Goal: Task Accomplishment & Management: Use online tool/utility

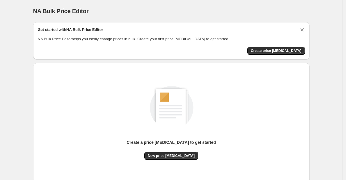
click at [302, 32] on icon "Dismiss card" at bounding box center [303, 30] width 6 height 6
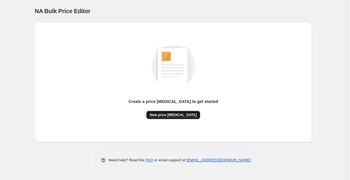
click at [174, 116] on span "New price [MEDICAL_DATA]" at bounding box center [173, 114] width 47 height 5
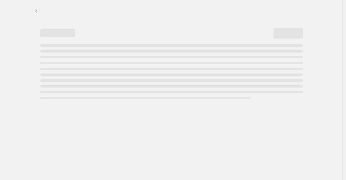
select select "percentage"
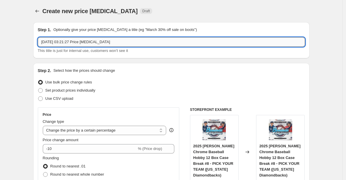
click at [149, 43] on input "[DATE] 03:21:27 Price [MEDICAL_DATA]" at bounding box center [171, 41] width 267 height 9
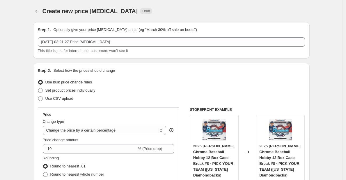
click at [164, 19] on div "Create new price [MEDICAL_DATA]. This page is ready Create new price [MEDICAL_D…" at bounding box center [171, 11] width 277 height 22
click at [146, 8] on div "Create new price [MEDICAL_DATA] Draft" at bounding box center [136, 11] width 186 height 8
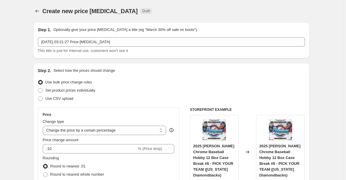
click at [98, 13] on span "Create new price [MEDICAL_DATA]" at bounding box center [91, 11] width 96 height 6
click at [97, 18] on div "Create new price [MEDICAL_DATA]. This page is ready Create new price [MEDICAL_D…" at bounding box center [171, 11] width 277 height 22
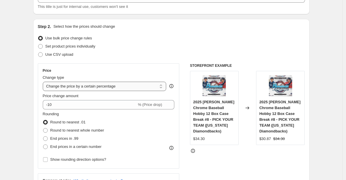
scroll to position [53, 0]
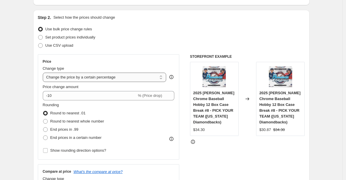
click at [93, 81] on select "Change the price to a certain amount Change the price by a certain amount Chang…" at bounding box center [105, 77] width 124 height 9
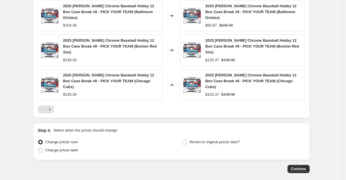
scroll to position [418, 0]
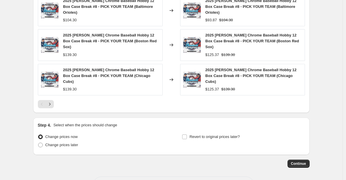
click at [40, 122] on h2 "Step 4." at bounding box center [44, 125] width 13 height 6
click at [39, 117] on div "Step 4. Select when the prices should change Change prices now Change prices la…" at bounding box center [171, 135] width 277 height 37
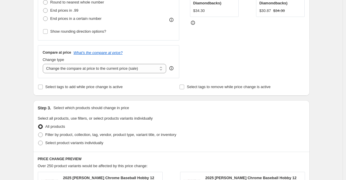
scroll to position [155, 0]
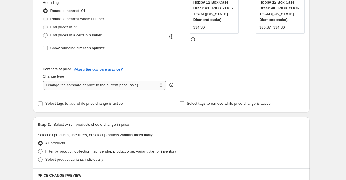
click at [154, 86] on select "Change the compare at price to the current price (sale) Change the compare at p…" at bounding box center [105, 84] width 124 height 9
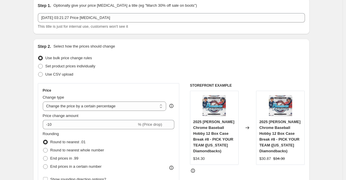
scroll to position [0, 0]
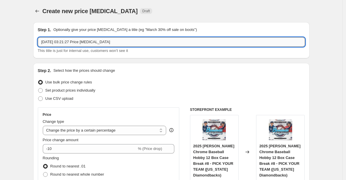
click at [127, 46] on input "[DATE] 03:21:27 Price [MEDICAL_DATA]" at bounding box center [171, 41] width 267 height 9
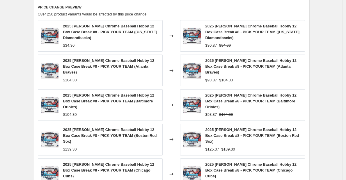
scroll to position [263, 0]
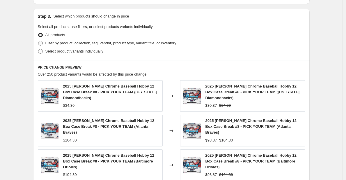
click at [52, 43] on span "Filter by product, collection, tag, vendor, product type, variant title, or inv…" at bounding box center [110, 43] width 131 height 4
click at [38, 41] on input "Filter by product, collection, tag, vendor, product type, variant title, or inv…" at bounding box center [38, 41] width 0 height 0
radio input "true"
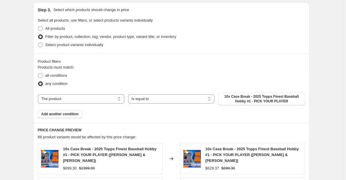
scroll to position [275, 0]
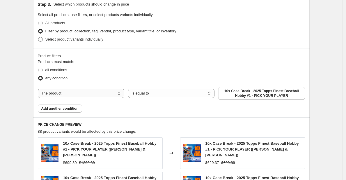
click at [101, 91] on select "The product The product's collection The product's tag The product's vendor The…" at bounding box center [81, 93] width 87 height 9
select select "inventory_quantity"
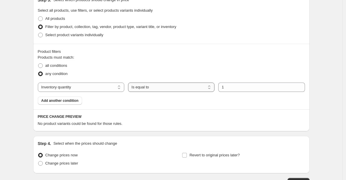
scroll to position [286, 0]
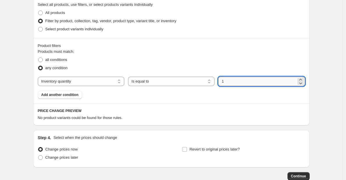
click at [240, 79] on input "1" at bounding box center [258, 81] width 78 height 9
type input "100"
click at [201, 68] on div "any condition" at bounding box center [171, 68] width 267 height 8
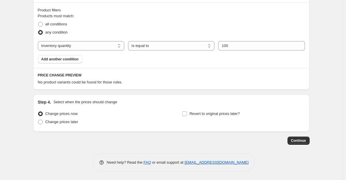
scroll to position [321, 0]
click at [84, 80] on span "No product variants could be found for those rules." at bounding box center [80, 82] width 85 height 4
click at [99, 73] on h6 "PRICE CHANGE PREVIEW" at bounding box center [171, 75] width 267 height 5
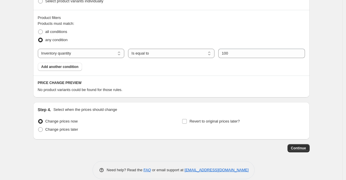
scroll to position [313, 0]
click at [74, 131] on span "Change prices later" at bounding box center [61, 129] width 33 height 4
click at [38, 128] on input "Change prices later" at bounding box center [38, 127] width 0 height 0
radio input "true"
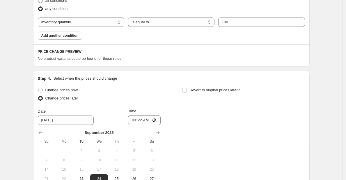
scroll to position [257, 0]
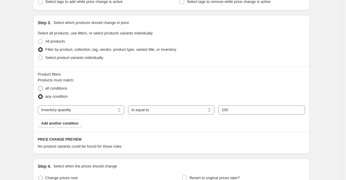
click at [67, 88] on span "all conditions" at bounding box center [56, 88] width 22 height 4
click at [38, 86] on input "all conditions" at bounding box center [38, 86] width 0 height 0
radio input "true"
click at [159, 111] on select "Is equal to Is not equal to Is greater than Is less than" at bounding box center [171, 109] width 87 height 9
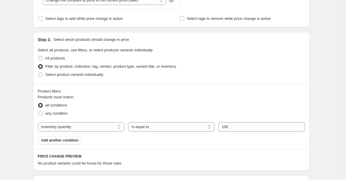
scroll to position [240, 0]
click at [156, 85] on div "Product filters Products must match: all conditions any condition The product T…" at bounding box center [171, 116] width 277 height 66
click at [156, 93] on div "Product filters" at bounding box center [171, 91] width 267 height 6
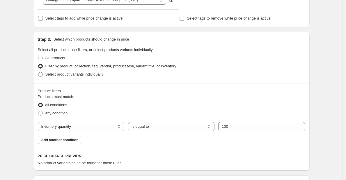
click at [156, 92] on div "Product filters" at bounding box center [171, 91] width 267 height 6
click at [94, 50] on span "Select all products, use filters, or select products variants individually" at bounding box center [95, 49] width 115 height 4
click at [88, 40] on p "Select which products should change in price" at bounding box center [91, 39] width 76 height 6
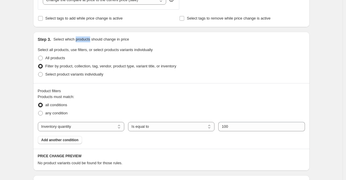
click at [88, 40] on p "Select which products should change in price" at bounding box center [91, 39] width 76 height 6
click at [114, 40] on p "Select which products should change in price" at bounding box center [91, 39] width 76 height 6
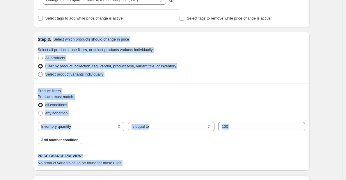
drag, startPoint x: 47, startPoint y: 38, endPoint x: 190, endPoint y: 163, distance: 189.8
click at [193, 163] on div "Step 3. Select which products should change in price Select all products, use f…" at bounding box center [171, 101] width 277 height 139
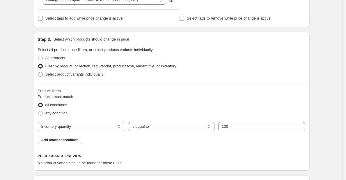
click at [189, 163] on div "No product variants could be found for those rules." at bounding box center [171, 163] width 267 height 6
click at [85, 94] on fieldset "Products must match: all conditions any condition" at bounding box center [171, 105] width 267 height 23
click at [84, 93] on div "Product filters" at bounding box center [171, 91] width 267 height 6
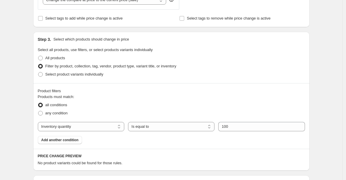
click at [84, 93] on div "Product filters" at bounding box center [171, 91] width 267 height 6
click at [86, 88] on div "Product filters" at bounding box center [171, 91] width 267 height 6
click at [147, 39] on div "Step 3. Select which products should change in price" at bounding box center [171, 39] width 267 height 6
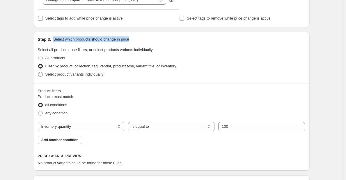
click at [147, 39] on div "Step 3. Select which products should change in price" at bounding box center [171, 39] width 267 height 6
click at [164, 37] on div "Step 3. Select which products should change in price" at bounding box center [171, 39] width 267 height 6
drag, startPoint x: 164, startPoint y: 37, endPoint x: 37, endPoint y: 38, distance: 127.3
click at [37, 38] on div "Step 3. Select which products should change in price Select all products, use f…" at bounding box center [171, 57] width 277 height 51
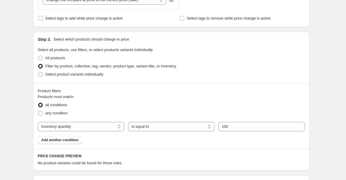
click at [100, 90] on div "Product filters" at bounding box center [171, 91] width 267 height 6
click at [101, 94] on fieldset "Products must match: all conditions any condition" at bounding box center [171, 105] width 267 height 23
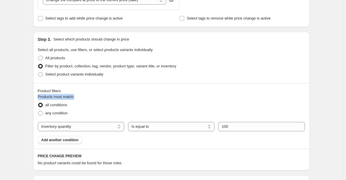
click at [101, 94] on fieldset "Products must match: all conditions any condition" at bounding box center [171, 105] width 267 height 23
click at [98, 87] on div "Product filters Products must match: all conditions any condition The product T…" at bounding box center [171, 116] width 277 height 66
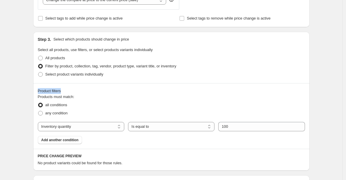
click at [53, 92] on div "Product filters" at bounding box center [171, 91] width 267 height 6
click at [55, 94] on span "Products must match:" at bounding box center [56, 96] width 37 height 4
click at [60, 95] on span "Products must match:" at bounding box center [56, 96] width 37 height 4
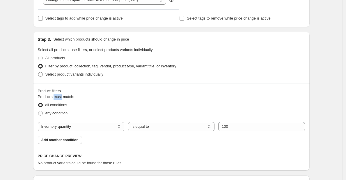
click at [60, 95] on span "Products must match:" at bounding box center [56, 96] width 37 height 4
click at [64, 95] on span "Products must match:" at bounding box center [56, 96] width 37 height 4
click at [68, 94] on span "Products must match:" at bounding box center [56, 96] width 37 height 4
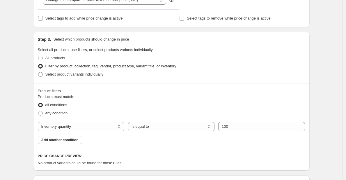
click at [66, 95] on span "Products must match:" at bounding box center [56, 96] width 37 height 4
click at [60, 95] on span "Products must match:" at bounding box center [56, 96] width 37 height 4
click at [58, 90] on div "Product filters" at bounding box center [171, 91] width 267 height 6
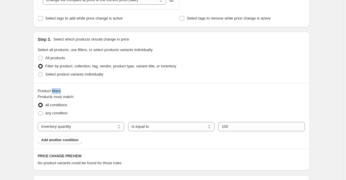
click at [58, 90] on div "Product filters" at bounding box center [171, 91] width 267 height 6
click at [53, 91] on div "Product filters" at bounding box center [171, 91] width 267 height 6
click at [113, 91] on div "Product filters" at bounding box center [171, 91] width 267 height 6
click at [200, 121] on div "Products must match: all conditions any condition The product The product's col…" at bounding box center [171, 119] width 267 height 50
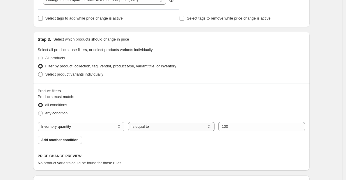
click at [193, 128] on select "Is equal to Is not equal to Is greater than Is less than" at bounding box center [171, 126] width 87 height 9
click at [96, 128] on select "The product The product's collection The product's tag The product's vendor The…" at bounding box center [81, 126] width 87 height 9
click at [147, 109] on div "any condition" at bounding box center [171, 113] width 267 height 8
click at [152, 122] on select "Is equal to Is not equal to Is greater than Is less than" at bounding box center [171, 126] width 87 height 9
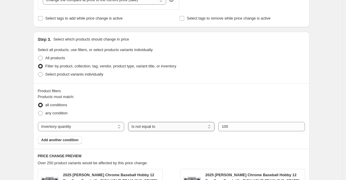
click at [168, 127] on select "Is equal to Is not equal to Is greater than Is less than" at bounding box center [171, 126] width 87 height 9
select select "<"
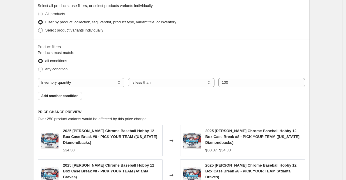
scroll to position [337, 0]
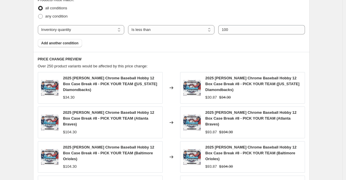
click at [130, 64] on span "Over 250 product variants would be affected by this price change:" at bounding box center [93, 66] width 110 height 4
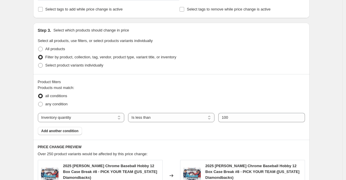
scroll to position [211, 0]
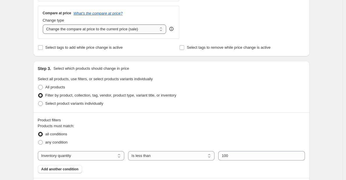
click at [123, 28] on select "Change the compare at price to the current price (sale) Change the compare at p…" at bounding box center [105, 28] width 124 height 9
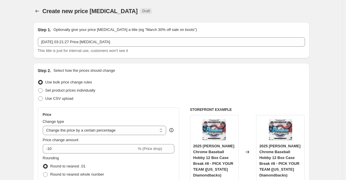
scroll to position [58, 0]
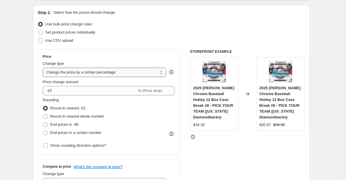
click at [89, 70] on select "Change the price to a certain amount Change the price by a certain amount Chang…" at bounding box center [105, 72] width 124 height 9
select select "no_change"
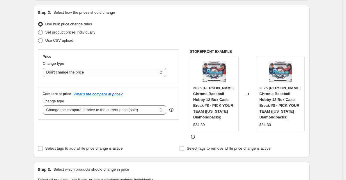
click at [104, 57] on div "Price" at bounding box center [109, 56] width 132 height 5
click at [114, 108] on select "Change the compare at price to the current price (sale) Change the compare at p…" at bounding box center [105, 109] width 124 height 9
select select "no_change"
click at [132, 84] on div "Price Change type Change the price to a certain amount Change the price by a ce…" at bounding box center [109, 84] width 142 height 70
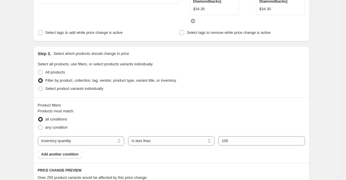
scroll to position [175, 0]
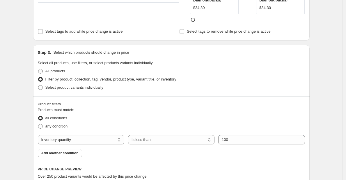
click at [55, 69] on span "All products" at bounding box center [55, 71] width 20 height 4
click at [38, 69] on input "All products" at bounding box center [38, 69] width 0 height 0
radio input "true"
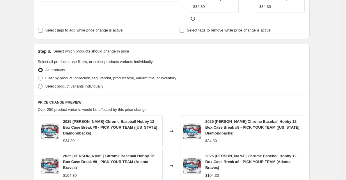
scroll to position [176, 0]
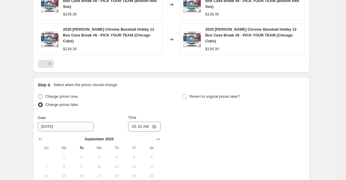
click at [61, 94] on span "Change prices now" at bounding box center [61, 96] width 32 height 4
click at [38, 94] on input "Change prices now" at bounding box center [38, 94] width 0 height 0
radio input "true"
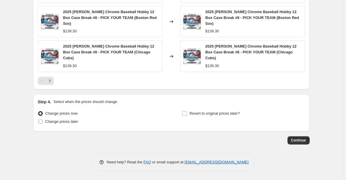
scroll to position [360, 0]
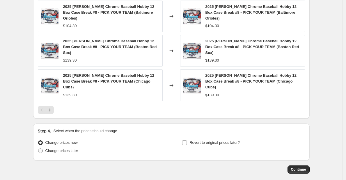
click at [57, 148] on span "Change prices later" at bounding box center [61, 150] width 33 height 4
click at [38, 148] on input "Change prices later" at bounding box center [38, 148] width 0 height 0
radio input "true"
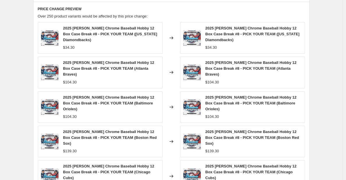
scroll to position [459, 0]
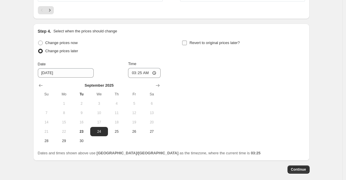
click at [210, 40] on span "Revert to original prices later?" at bounding box center [215, 42] width 50 height 4
click at [187, 40] on input "Revert to original prices later?" at bounding box center [184, 42] width 5 height 5
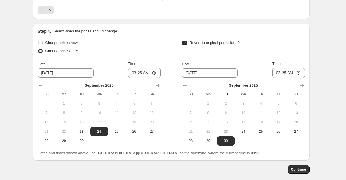
click at [205, 40] on span "Revert to original prices later?" at bounding box center [215, 42] width 50 height 4
click at [187, 40] on input "Revert to original prices later?" at bounding box center [184, 42] width 5 height 5
checkbox input "false"
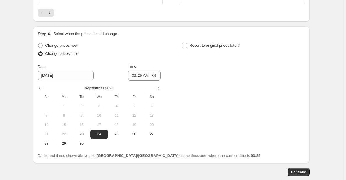
scroll to position [450, 0]
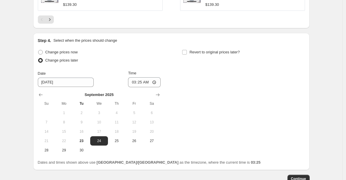
click at [295, 176] on span "Continue" at bounding box center [298, 178] width 15 height 5
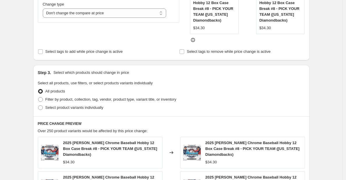
scroll to position [188, 0]
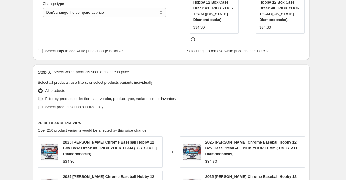
click at [96, 96] on span "Filter by product, collection, tag, vendor, product type, variant title, or inv…" at bounding box center [110, 98] width 131 height 4
click at [38, 96] on input "Filter by product, collection, tag, vendor, product type, variant title, or inv…" at bounding box center [38, 96] width 0 height 0
radio input "true"
select select "inventory_quantity"
select select "<"
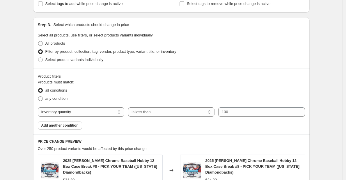
scroll to position [276, 0]
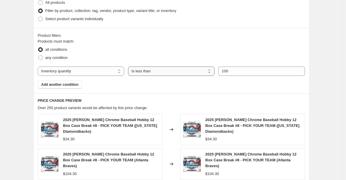
click at [157, 66] on select "Is equal to Is not equal to Is greater than Is less than" at bounding box center [171, 70] width 87 height 9
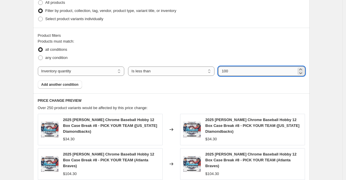
click at [232, 66] on input "100" at bounding box center [258, 70] width 78 height 9
click at [233, 67] on input "10" at bounding box center [258, 70] width 78 height 9
type input "1"
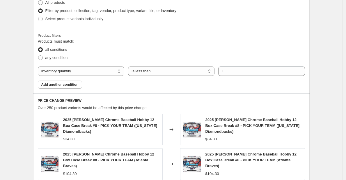
click at [203, 45] on div "all conditions" at bounding box center [171, 49] width 267 height 8
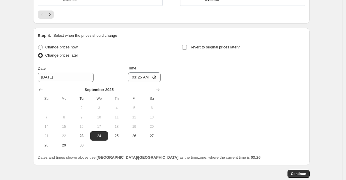
scroll to position [558, 0]
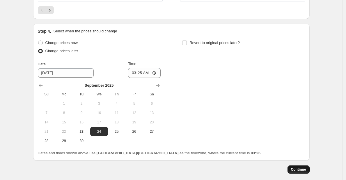
click at [302, 167] on span "Continue" at bounding box center [298, 169] width 15 height 5
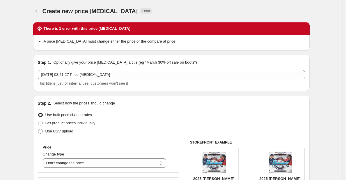
click at [145, 29] on div "There is 1 error with this price [MEDICAL_DATA]" at bounding box center [172, 29] width 270 height 6
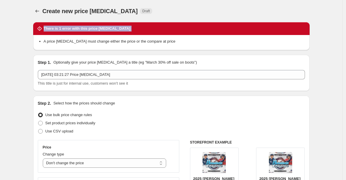
click at [145, 29] on div "There is 1 error with this price [MEDICAL_DATA]" at bounding box center [172, 29] width 270 height 6
click at [186, 35] on div "A price [MEDICAL_DATA] must change either the price or the compare at price" at bounding box center [171, 42] width 277 height 15
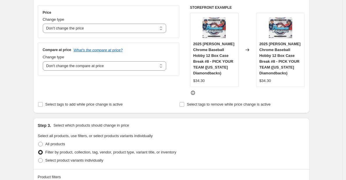
scroll to position [129, 0]
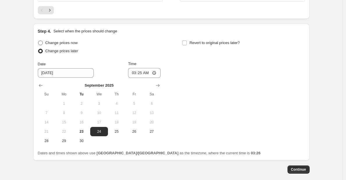
click at [69, 40] on span "Change prices now" at bounding box center [61, 42] width 32 height 4
click at [38, 40] on input "Change prices now" at bounding box center [38, 40] width 0 height 0
radio input "true"
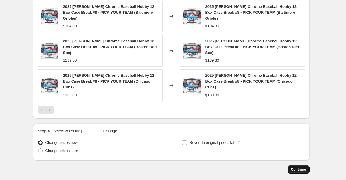
click at [298, 165] on button "Continue" at bounding box center [299, 169] width 22 height 8
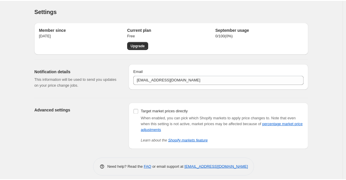
scroll to position [5, 0]
